Goal: Transaction & Acquisition: Purchase product/service

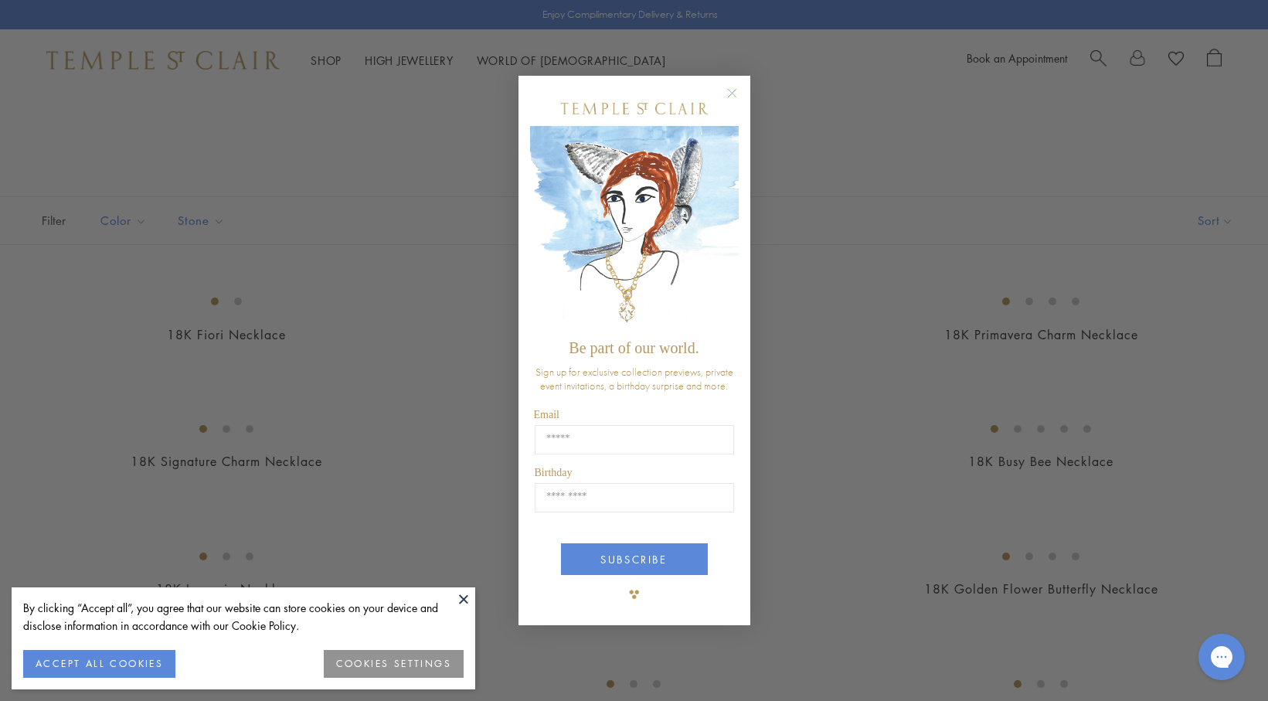
click at [732, 94] on circle "Close dialog" at bounding box center [731, 92] width 19 height 19
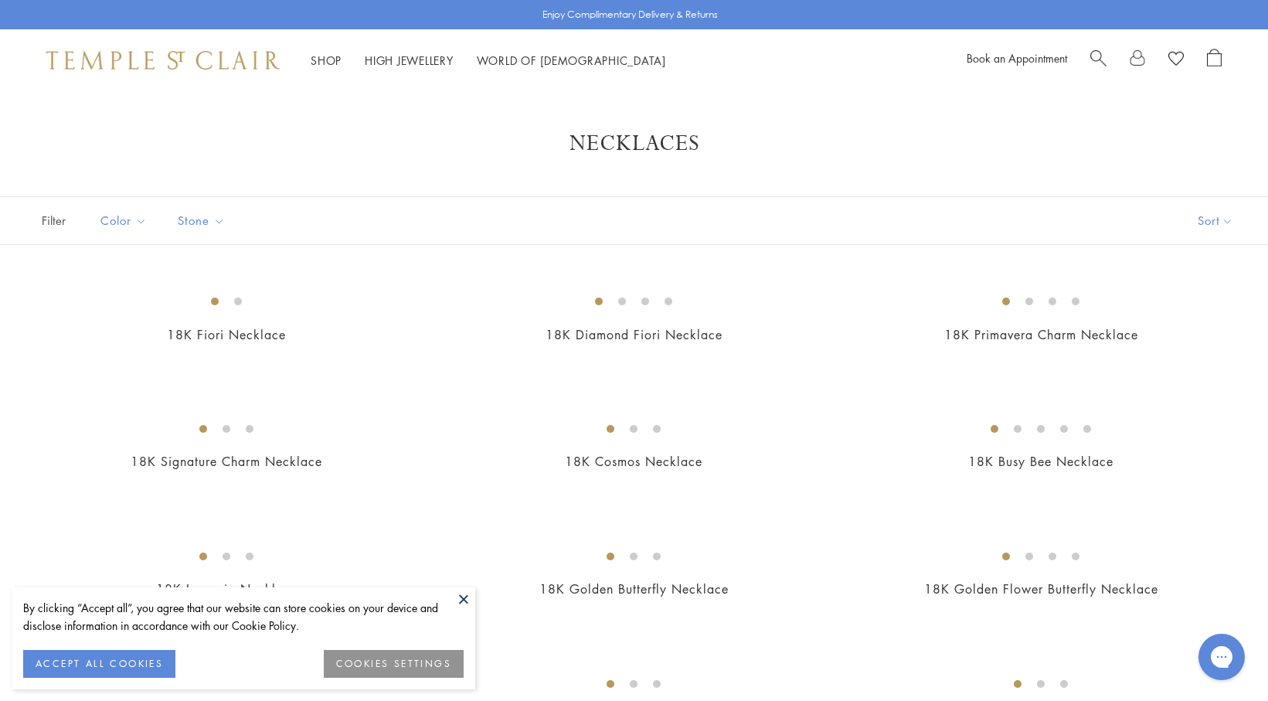
click at [1104, 58] on span "Search" at bounding box center [1098, 57] width 16 height 16
click at [136, 124] on input "search" at bounding box center [648, 123] width 1157 height 18
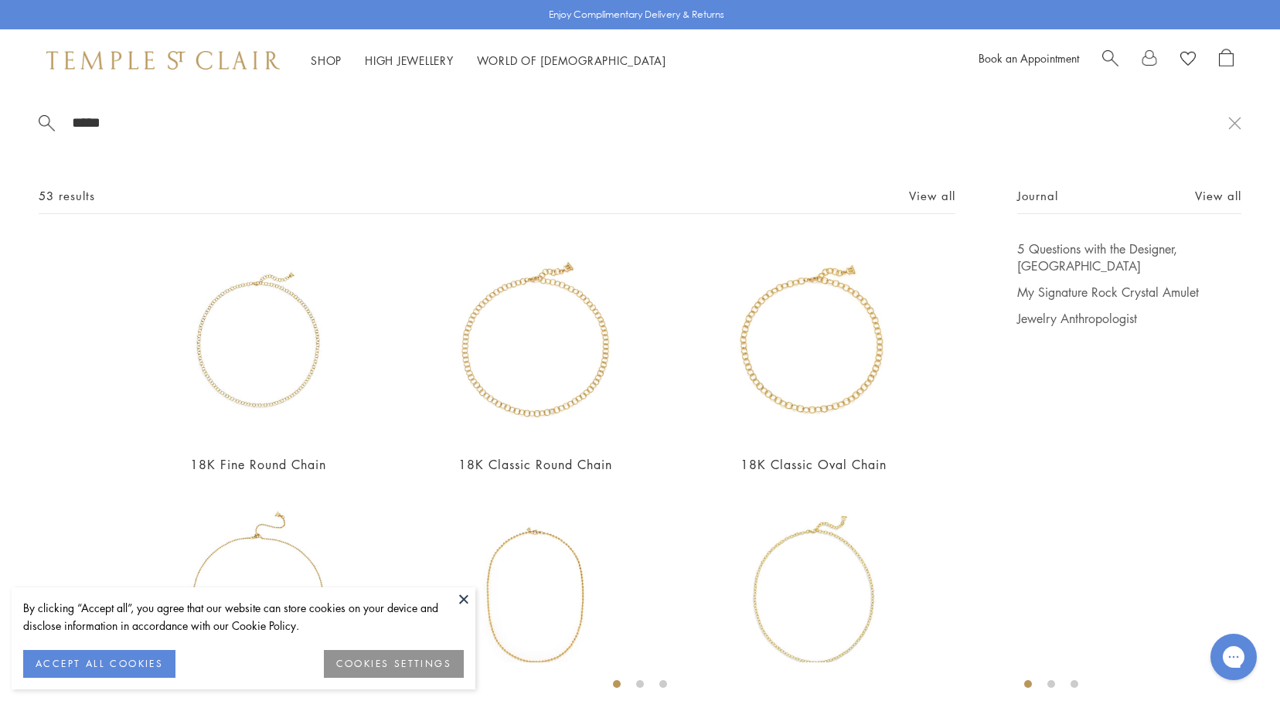
type input "*****"
click at [464, 595] on button at bounding box center [463, 598] width 23 height 23
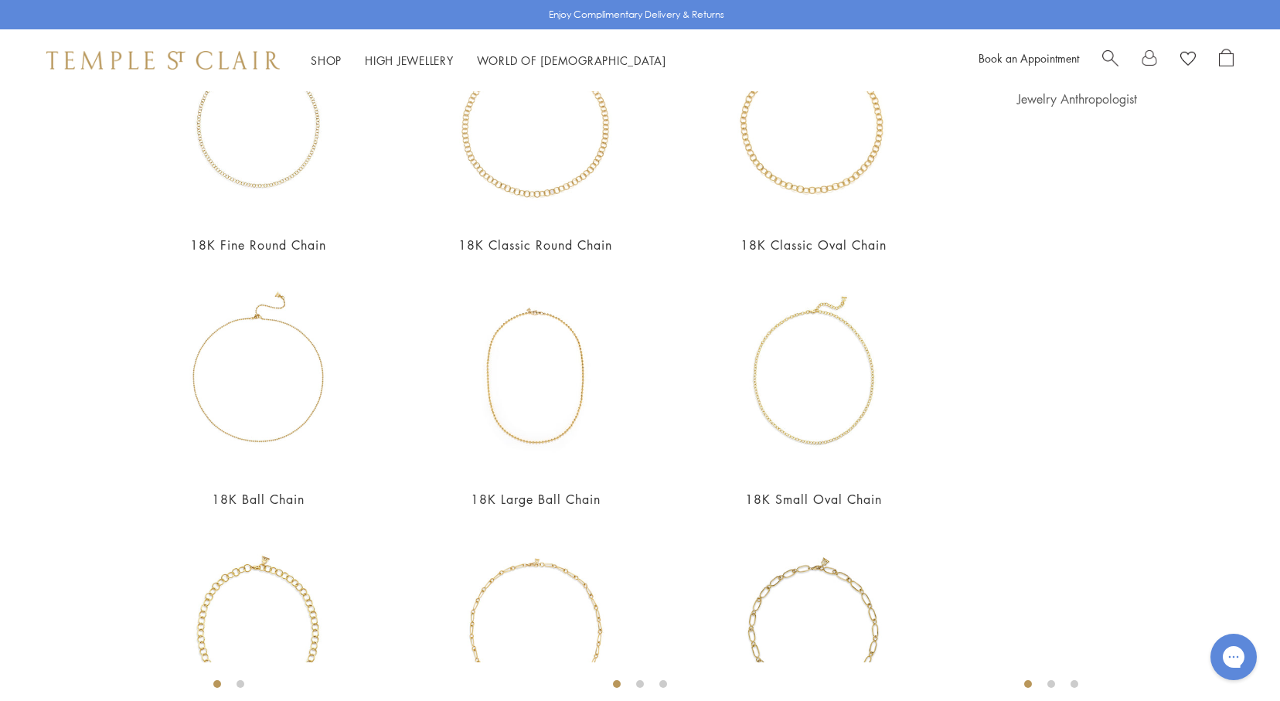
scroll to position [232, 0]
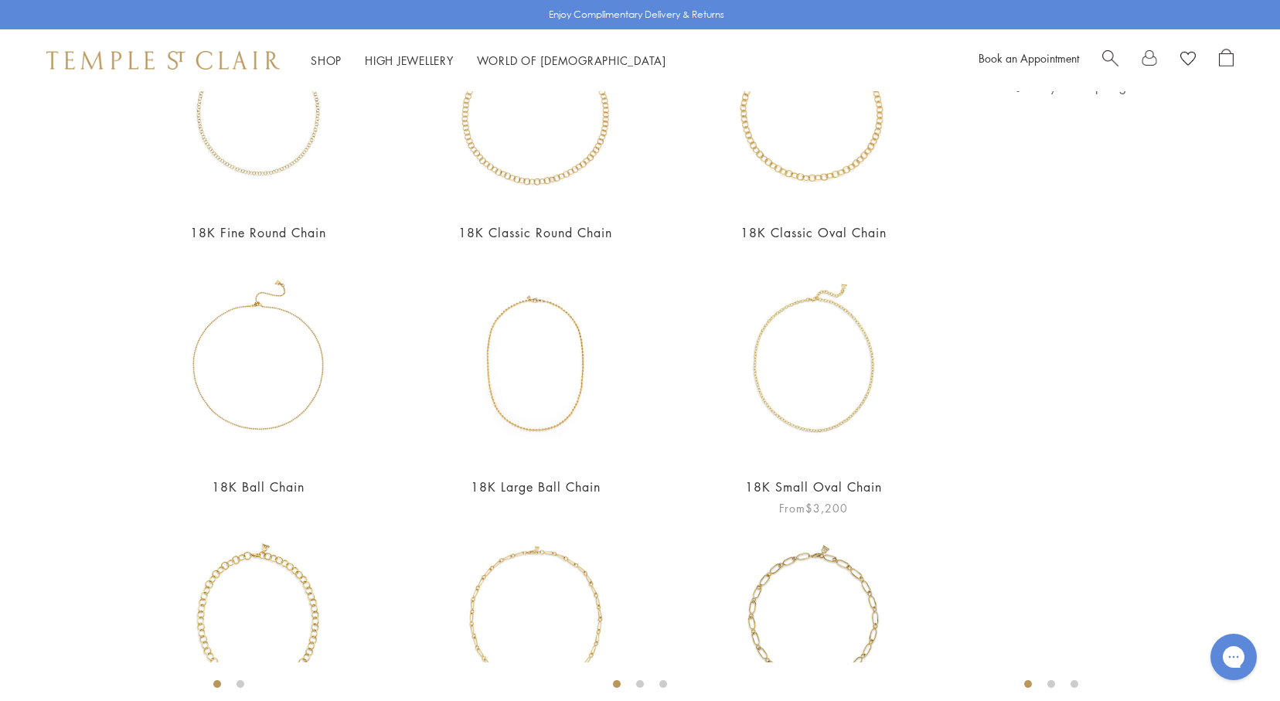
click at [835, 479] on link "18K Small Oval Chain" at bounding box center [813, 486] width 137 height 17
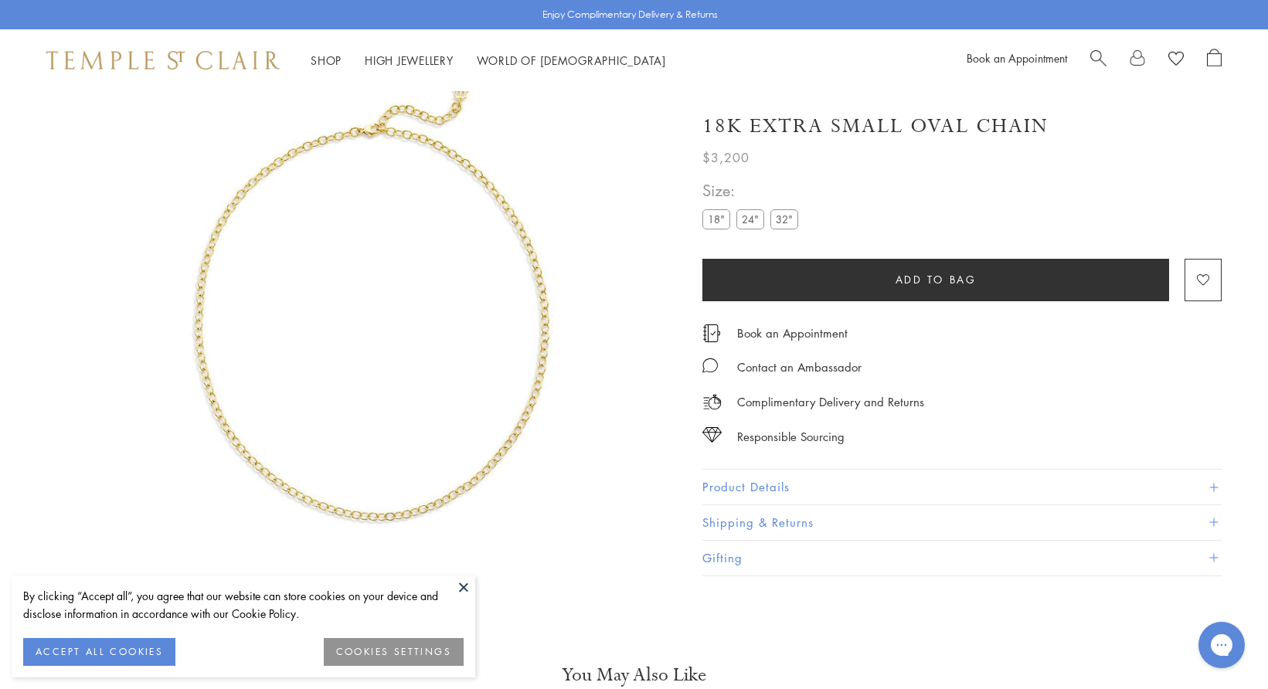
scroll to position [91, 0]
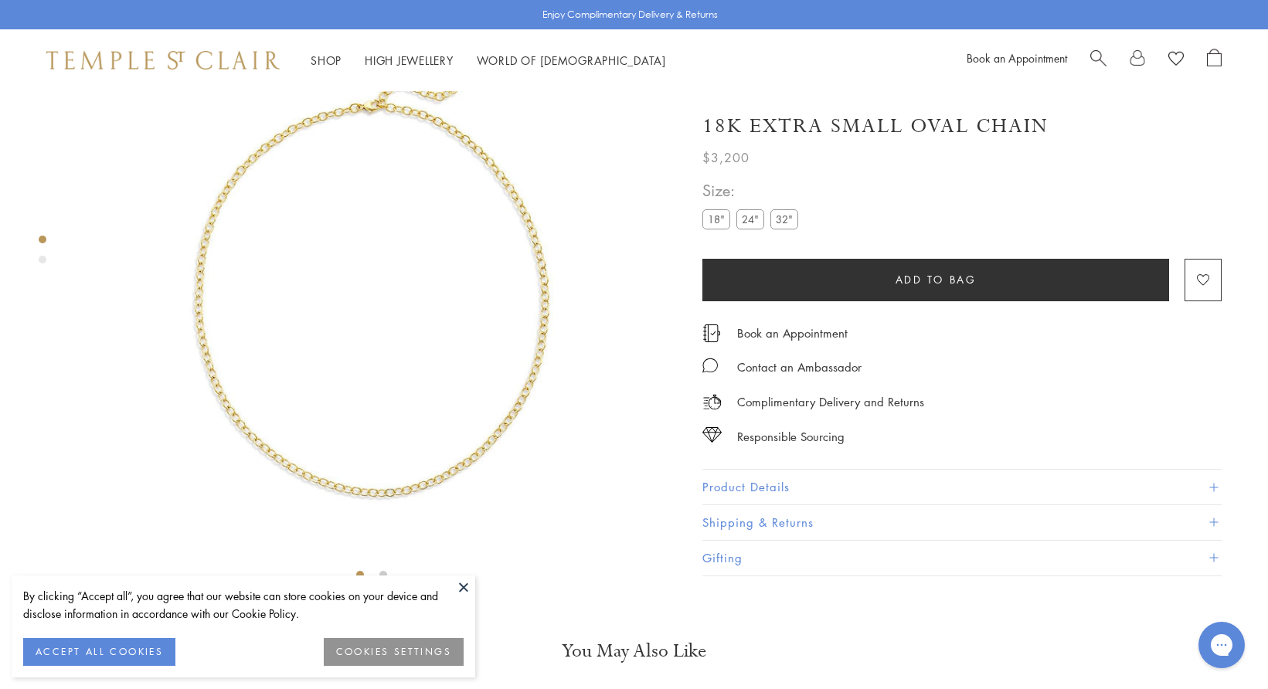
click at [757, 218] on label "24"" at bounding box center [750, 218] width 28 height 19
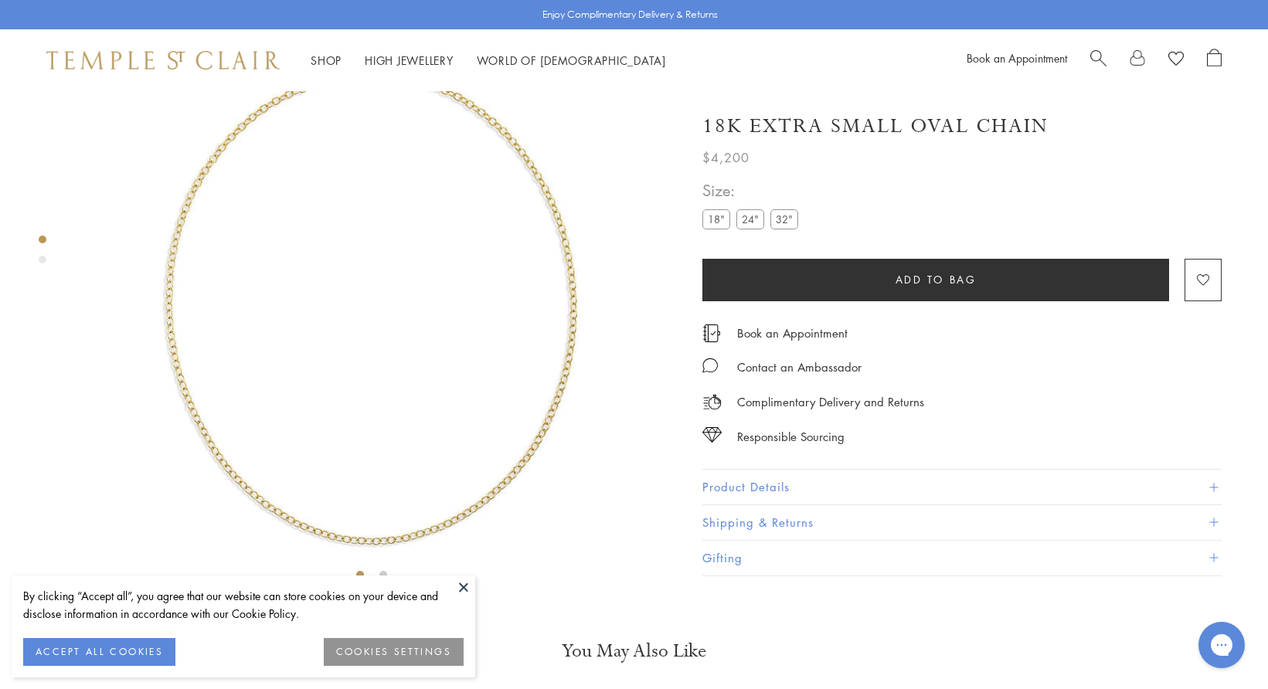
click at [469, 584] on button at bounding box center [463, 587] width 23 height 23
